Goal: Check status: Check status

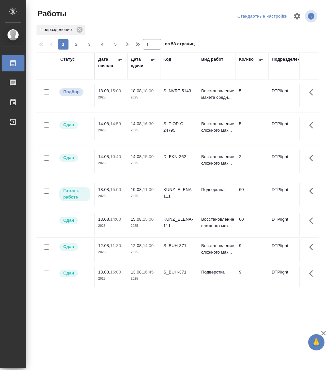
click at [184, 94] on div "KUNZ_ELENA-111" at bounding box center [178, 91] width 31 height 7
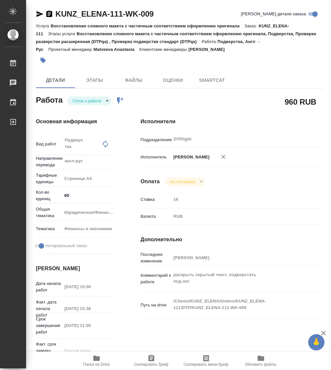
type textarea "x"
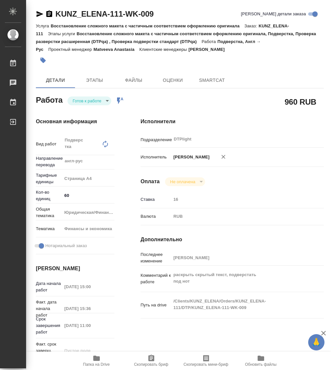
type textarea "x"
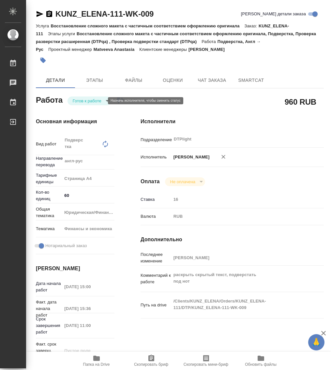
click at [97, 102] on body "🙏 .cls-1 fill:#fff; AWATERA Работы Чаты График Выйти KUNZ_ELENA-111-WK-009 Крат…" at bounding box center [165, 185] width 331 height 370
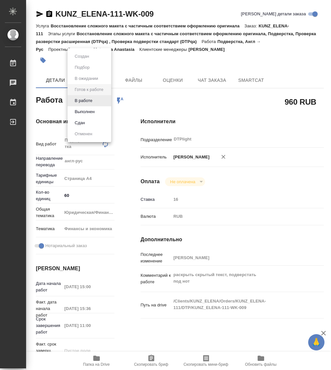
type textarea "x"
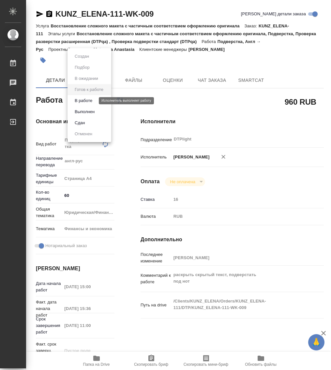
click at [90, 100] on button "В работе" at bounding box center [84, 100] width 22 height 7
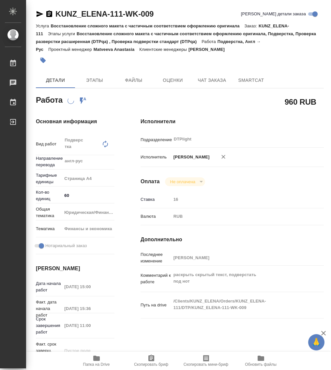
type textarea "x"
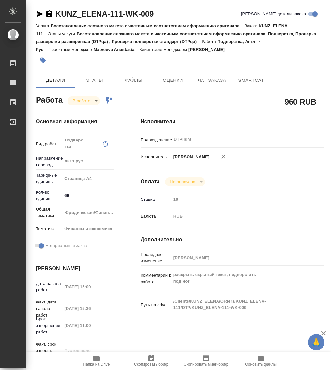
type textarea "x"
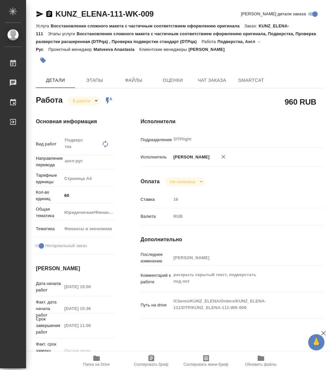
type textarea "x"
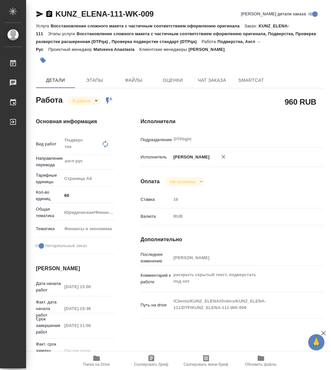
type textarea "x"
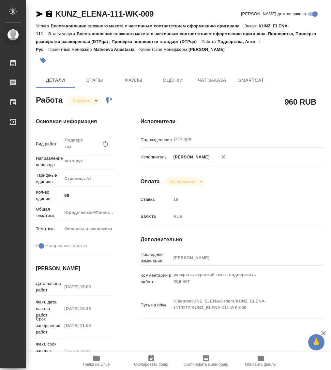
type textarea "x"
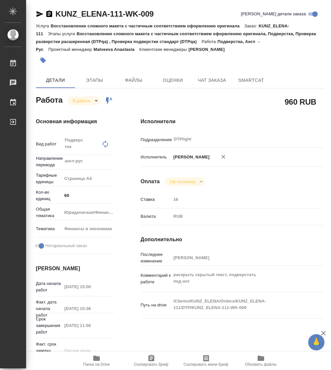
click at [51, 16] on icon "button" at bounding box center [49, 13] width 6 height 7
click at [96, 356] on icon "button" at bounding box center [96, 357] width 7 height 5
